Goal: Register for event/course

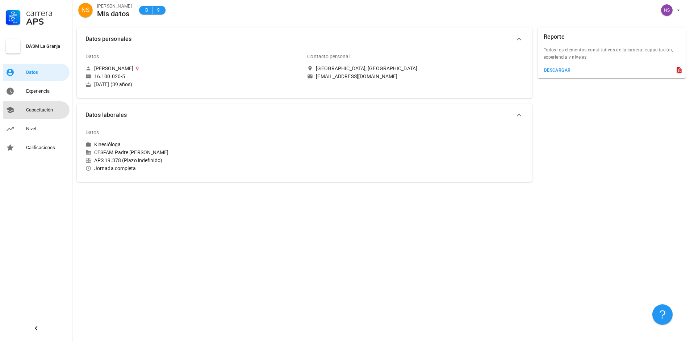
click at [49, 108] on div "Capacitación" at bounding box center [46, 110] width 41 height 6
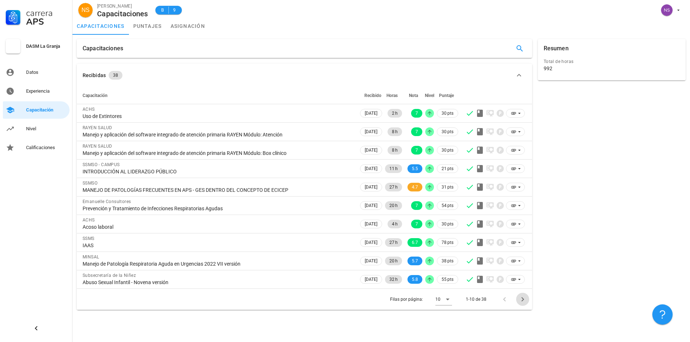
click at [523, 302] on icon "Página siguiente" at bounding box center [522, 299] width 9 height 9
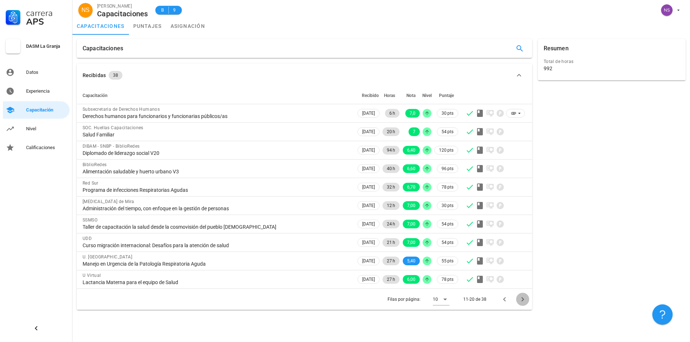
click at [523, 302] on icon "Página siguiente" at bounding box center [522, 299] width 9 height 9
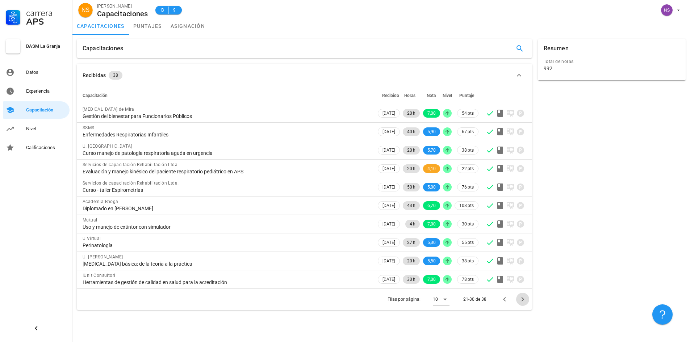
click at [520, 301] on icon "Página siguiente" at bounding box center [522, 299] width 9 height 9
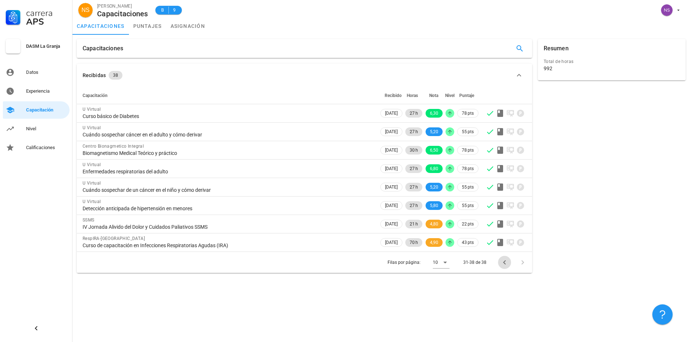
click at [503, 263] on icon "Página anterior" at bounding box center [504, 262] width 9 height 9
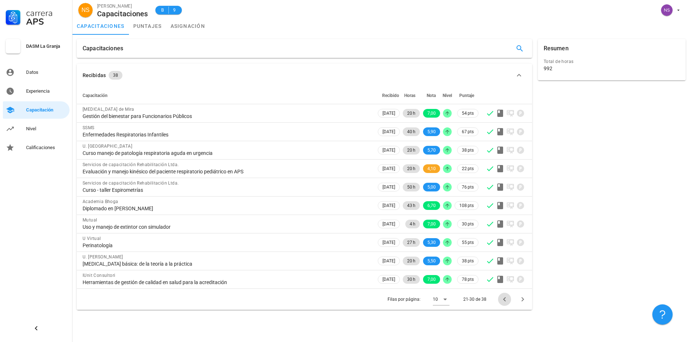
click at [503, 300] on icon "Página anterior" at bounding box center [504, 299] width 9 height 9
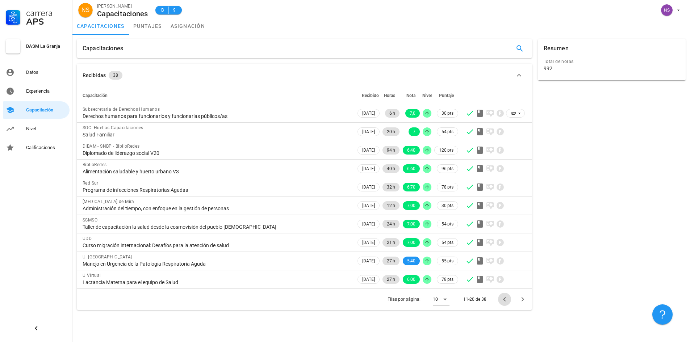
click at [505, 299] on icon "Página anterior" at bounding box center [504, 299] width 3 height 4
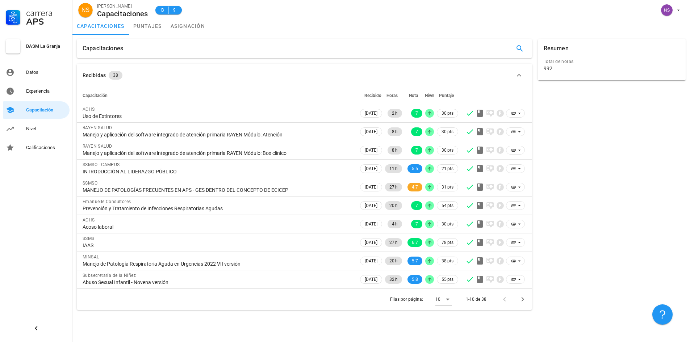
click at [505, 300] on div at bounding box center [506, 299] width 16 height 13
click at [677, 13] on icon "button" at bounding box center [679, 10] width 6 height 6
click at [678, 29] on div "Salir" at bounding box center [675, 28] width 12 height 14
